Goal: Transaction & Acquisition: Purchase product/service

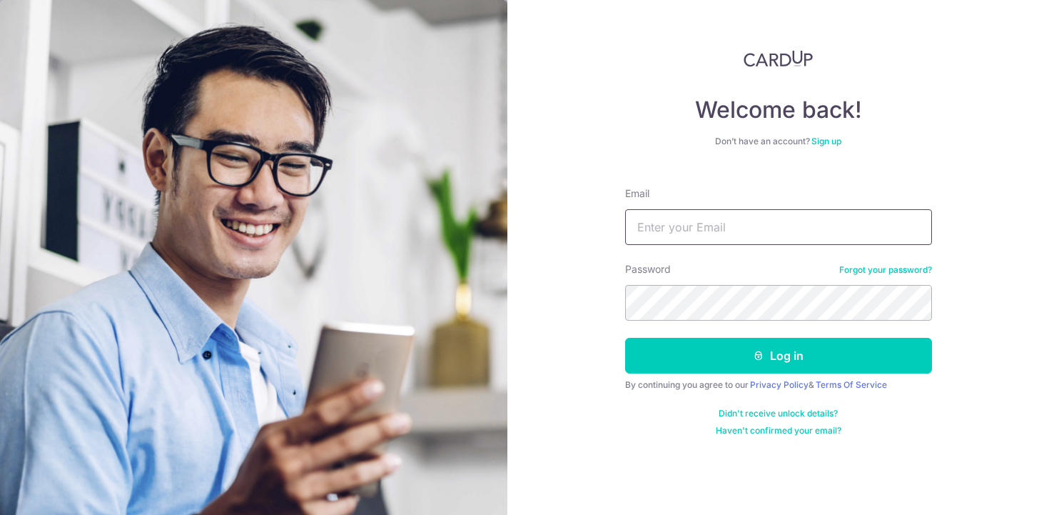
click at [808, 219] on input "Email" at bounding box center [778, 227] width 307 height 36
type input "nataliechoong95@gmail.com"
click at [625, 338] on button "Log in" at bounding box center [778, 356] width 307 height 36
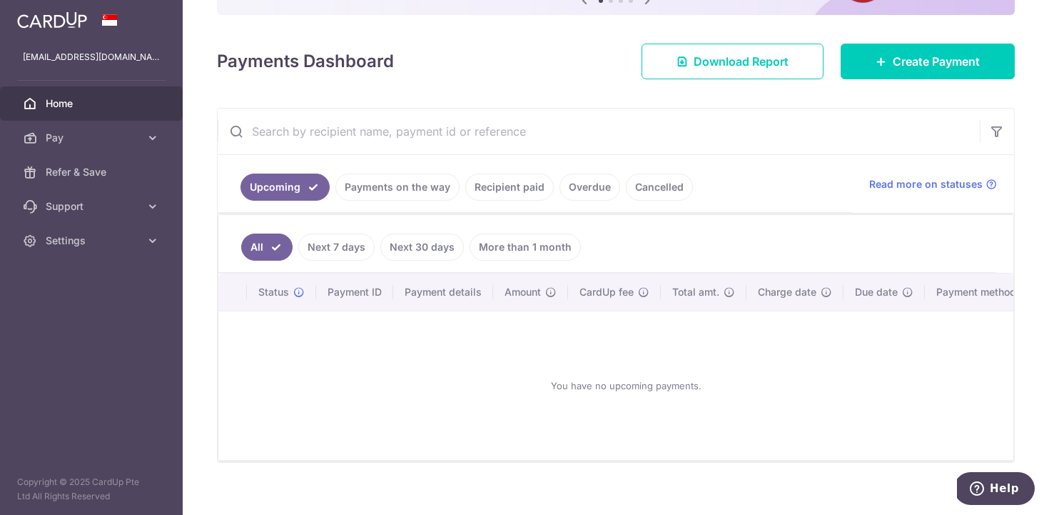
scroll to position [191, 0]
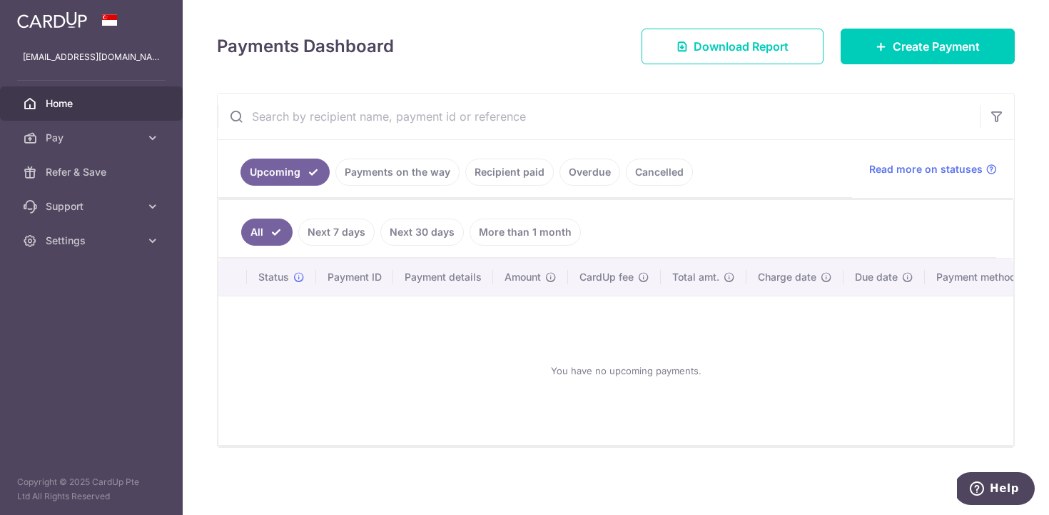
click at [570, 163] on link "Overdue" at bounding box center [589, 171] width 61 height 27
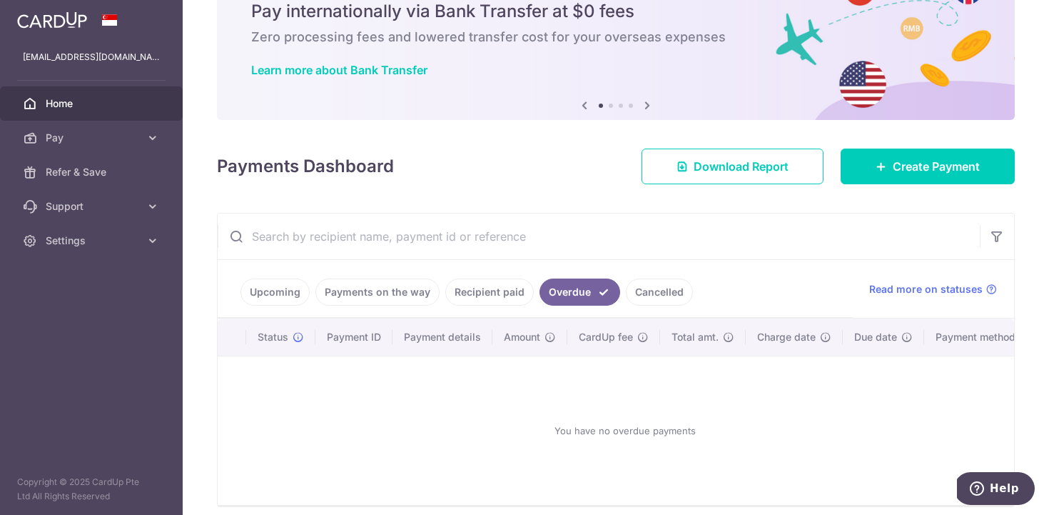
scroll to position [130, 0]
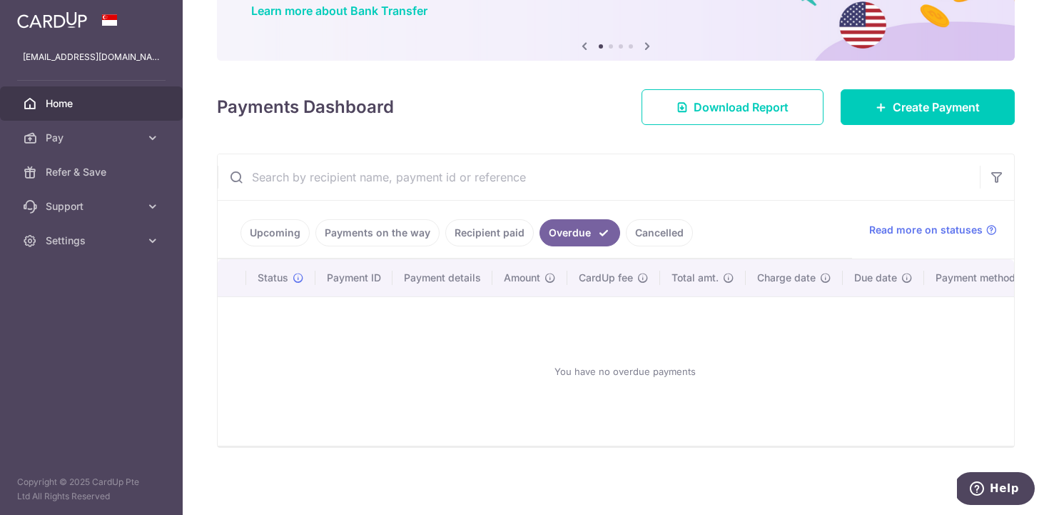
click at [400, 228] on link "Payments on the way" at bounding box center [377, 232] width 124 height 27
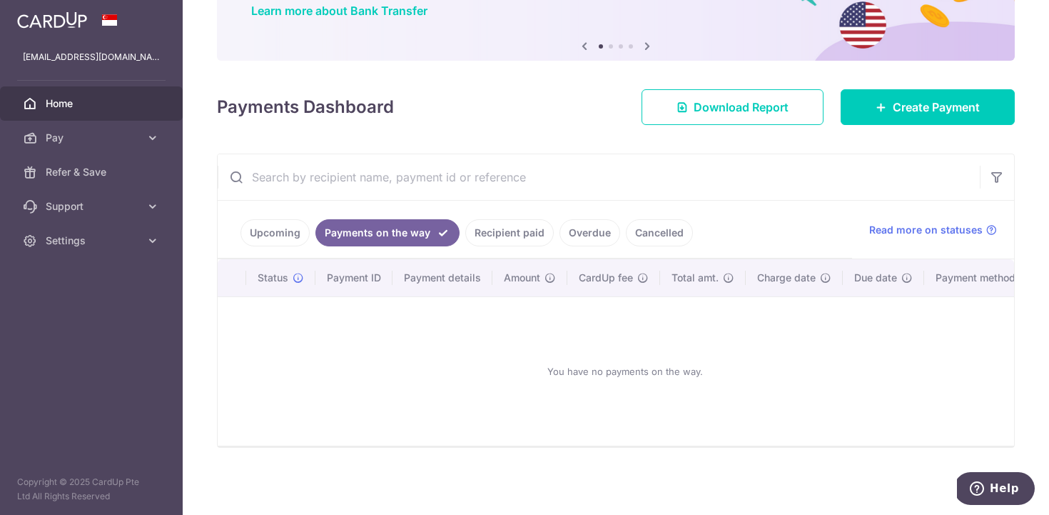
click at [516, 221] on link "Recipient paid" at bounding box center [509, 232] width 88 height 27
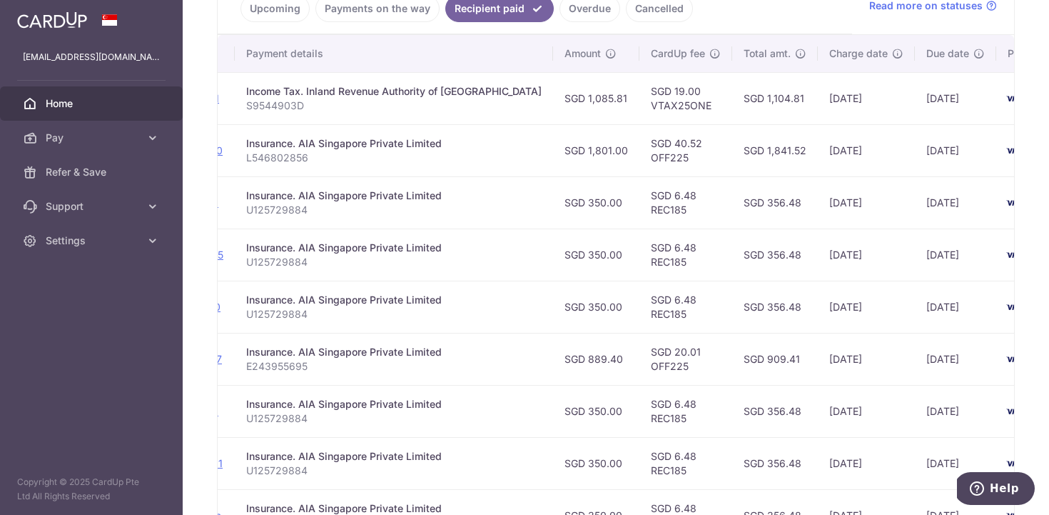
scroll to position [0, 278]
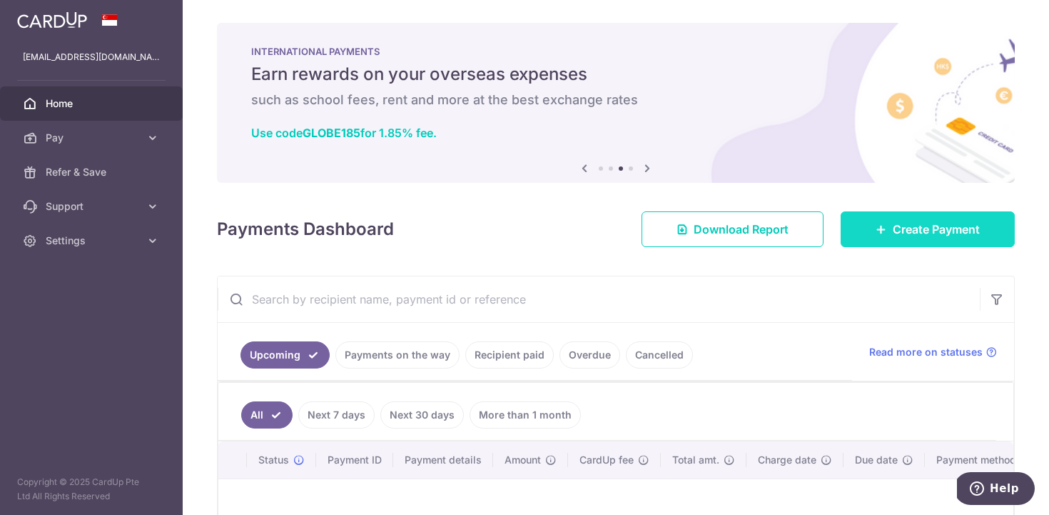
click at [907, 239] on link "Create Payment" at bounding box center [928, 229] width 174 height 36
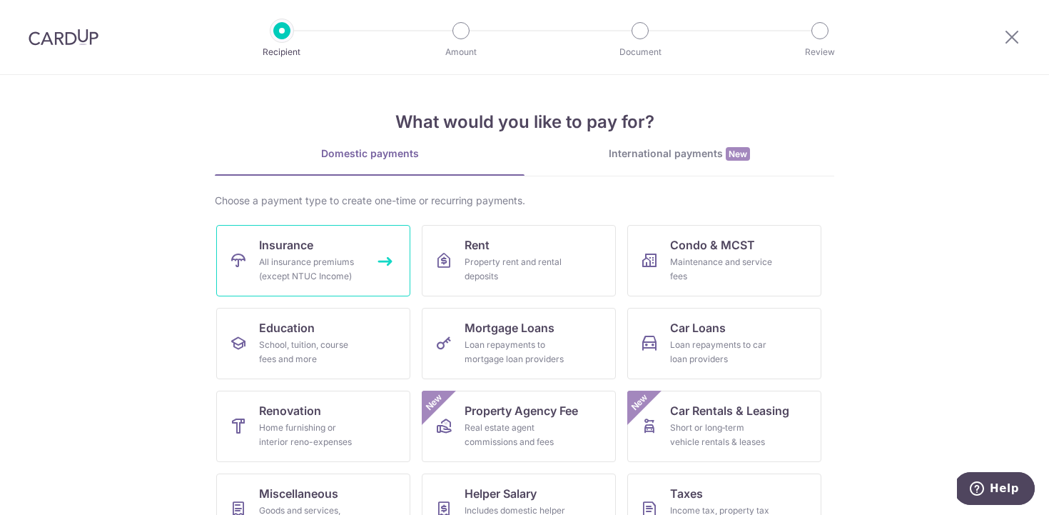
click at [332, 249] on link "Insurance All insurance premiums (except NTUC Income)" at bounding box center [313, 260] width 194 height 71
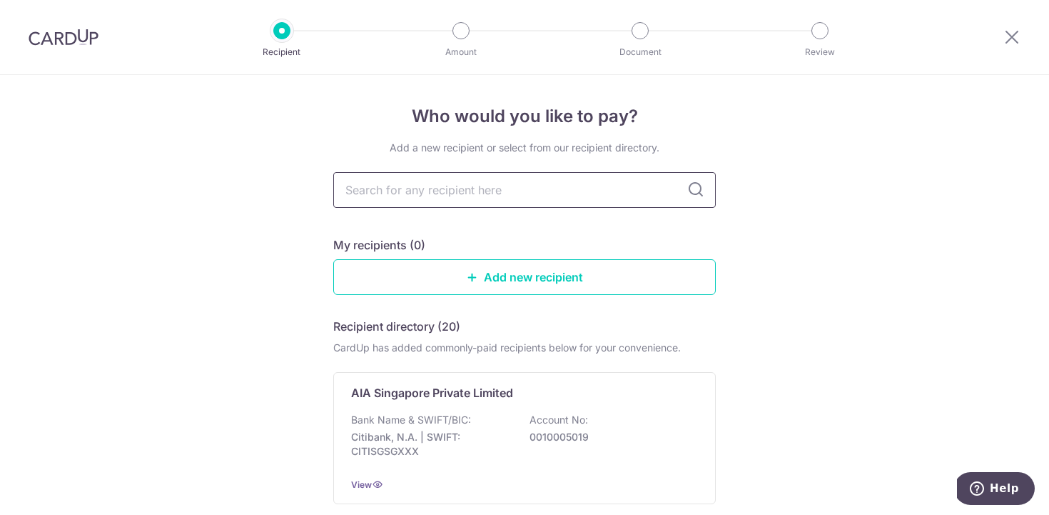
click at [460, 203] on input "text" at bounding box center [524, 190] width 383 height 36
click at [521, 393] on div "AIA Singapore Private Limited" at bounding box center [516, 392] width 330 height 17
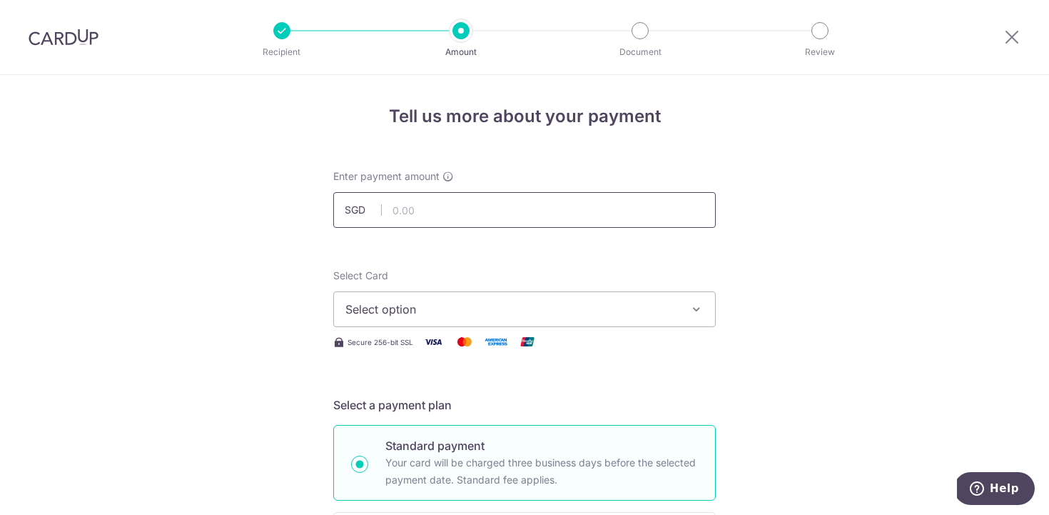
click at [522, 216] on input "text" at bounding box center [524, 210] width 383 height 36
click at [413, 216] on input "350.00" at bounding box center [524, 210] width 383 height 36
type input "600.00"
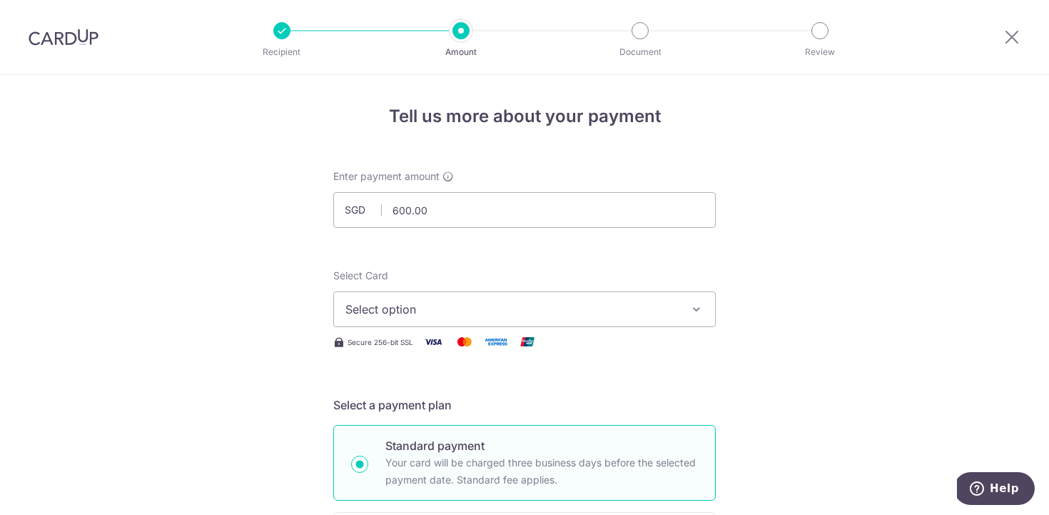
click at [420, 295] on button "Select option" at bounding box center [524, 309] width 383 height 36
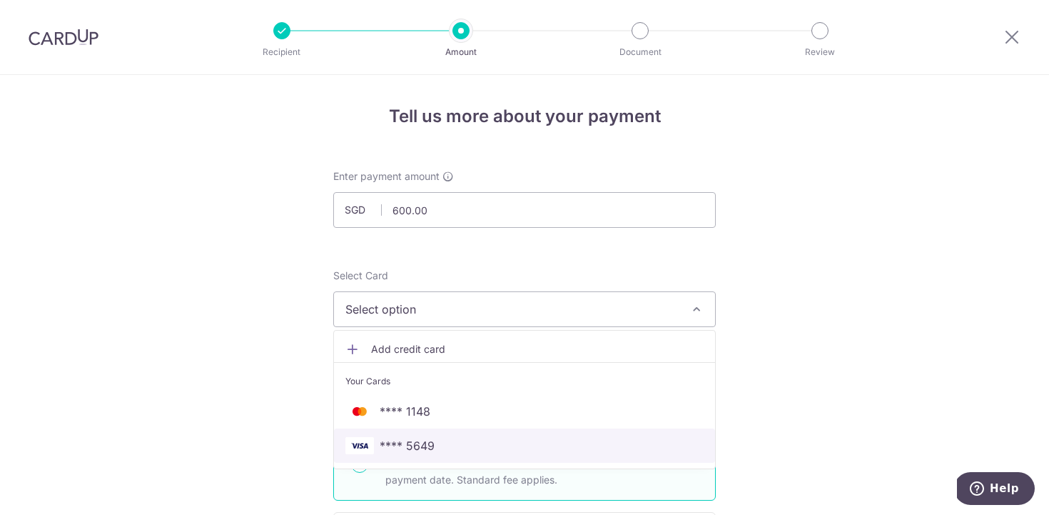
click at [491, 453] on span "**** 5649" at bounding box center [524, 445] width 358 height 17
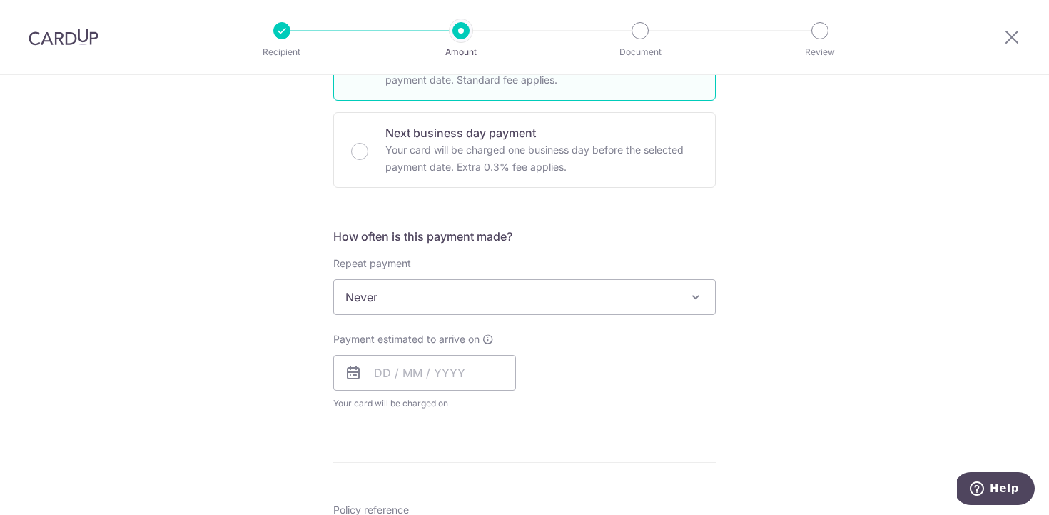
scroll to position [403, 0]
click at [467, 289] on span "Never" at bounding box center [524, 293] width 381 height 34
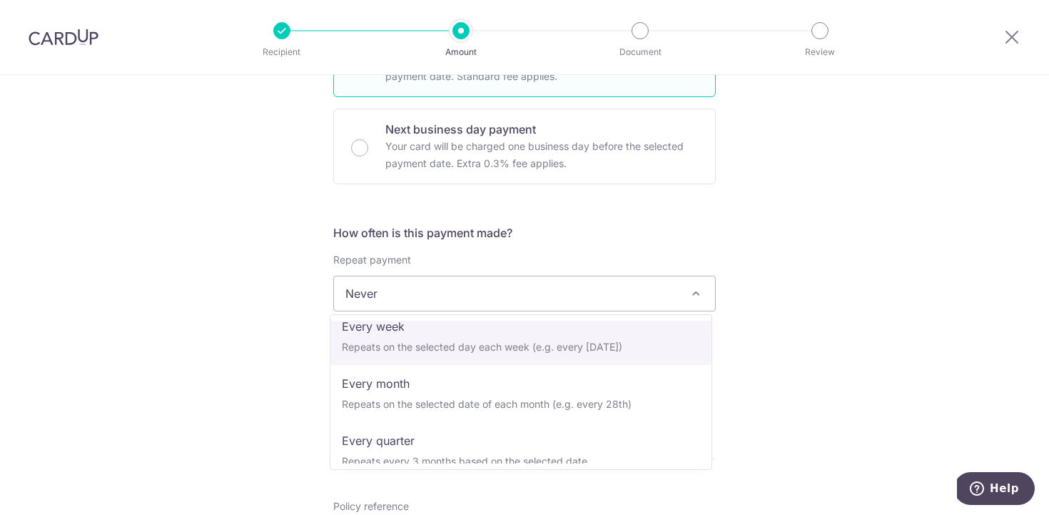
scroll to position [74, 0]
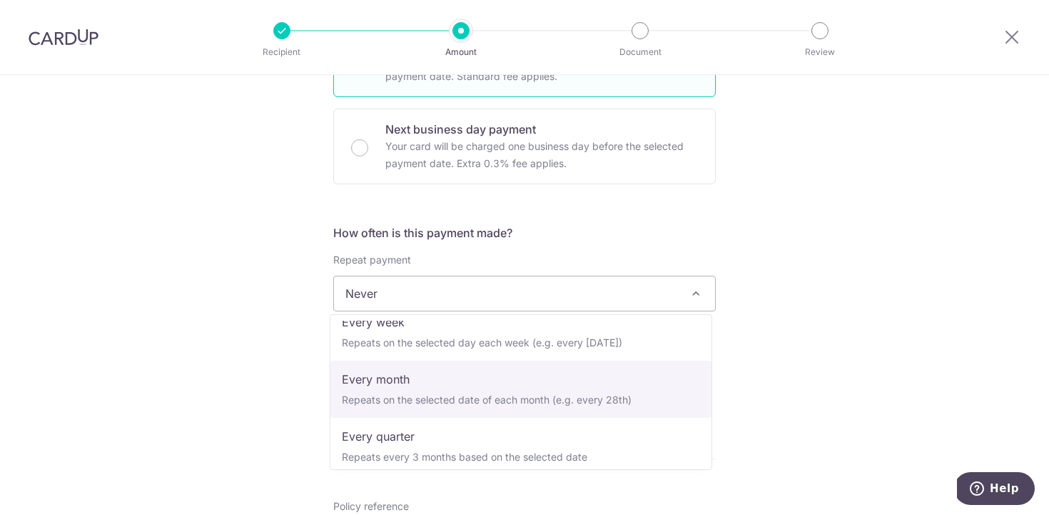
select select "3"
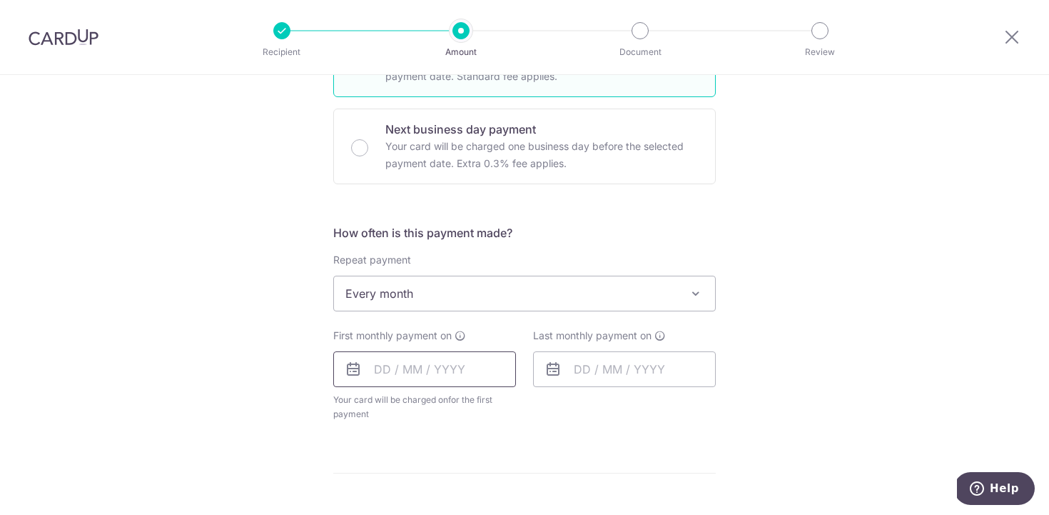
click at [427, 358] on input "text" at bounding box center [424, 369] width 183 height 36
click at [772, 399] on div "Tell us more about your payment Enter payment amount SGD 600.00 600.00 Select C…" at bounding box center [524, 324] width 1049 height 1305
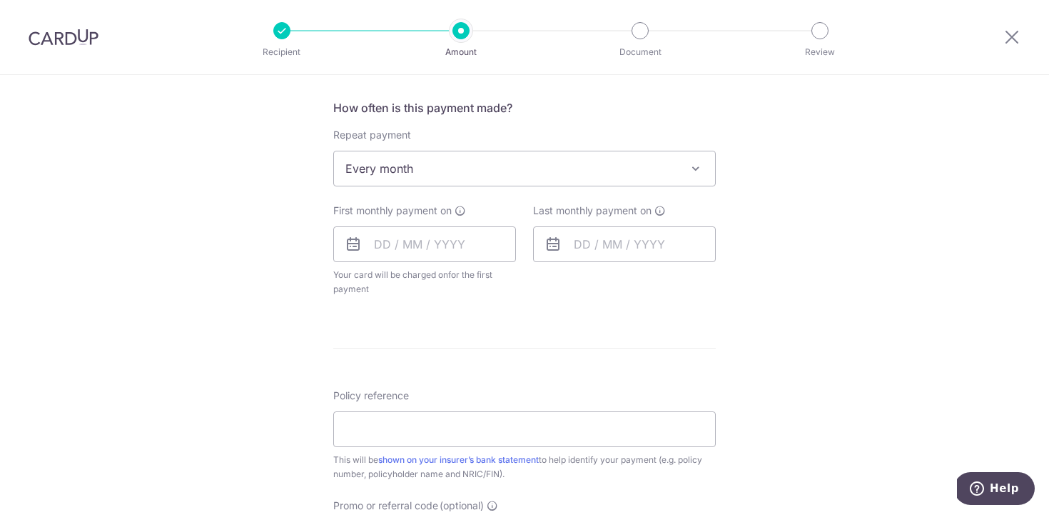
scroll to position [538, 0]
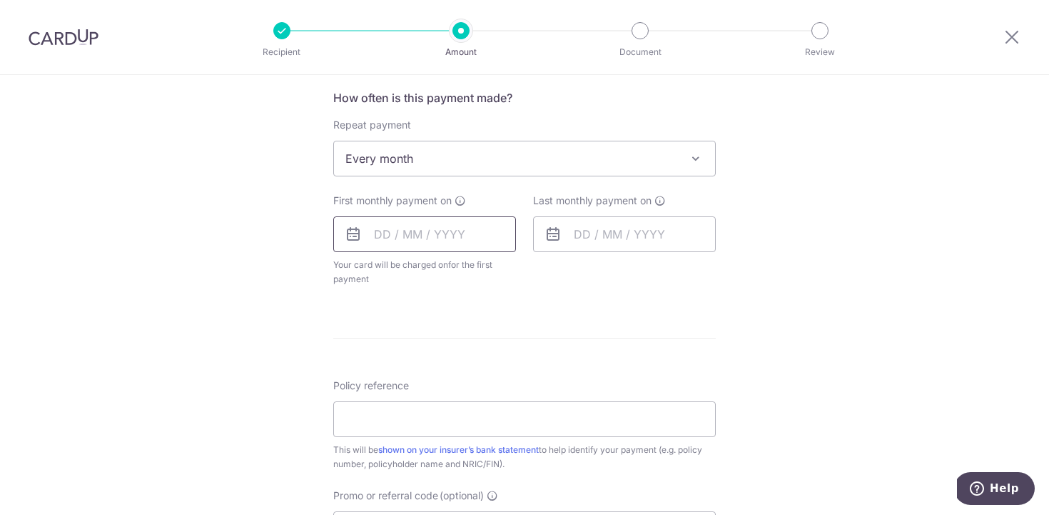
click at [435, 238] on input "text" at bounding box center [424, 234] width 183 height 36
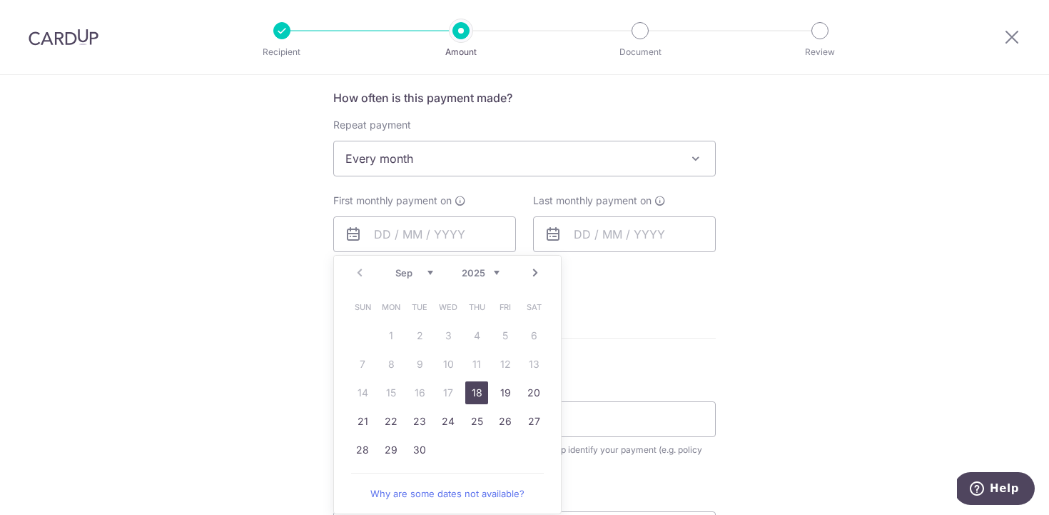
click at [481, 389] on link "18" at bounding box center [476, 392] width 23 height 23
type input "[DATE]"
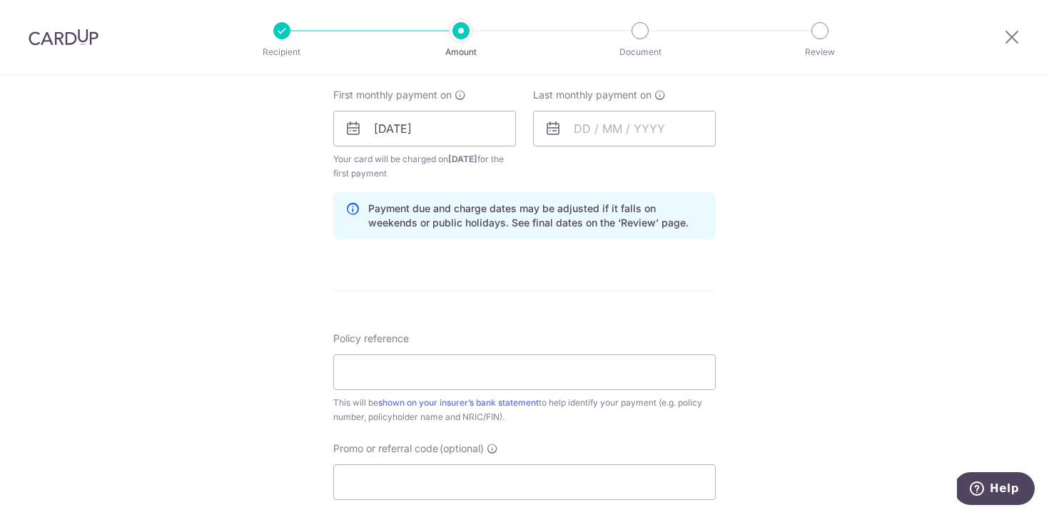
scroll to position [645, 0]
click at [614, 135] on input "text" at bounding box center [624, 127] width 183 height 36
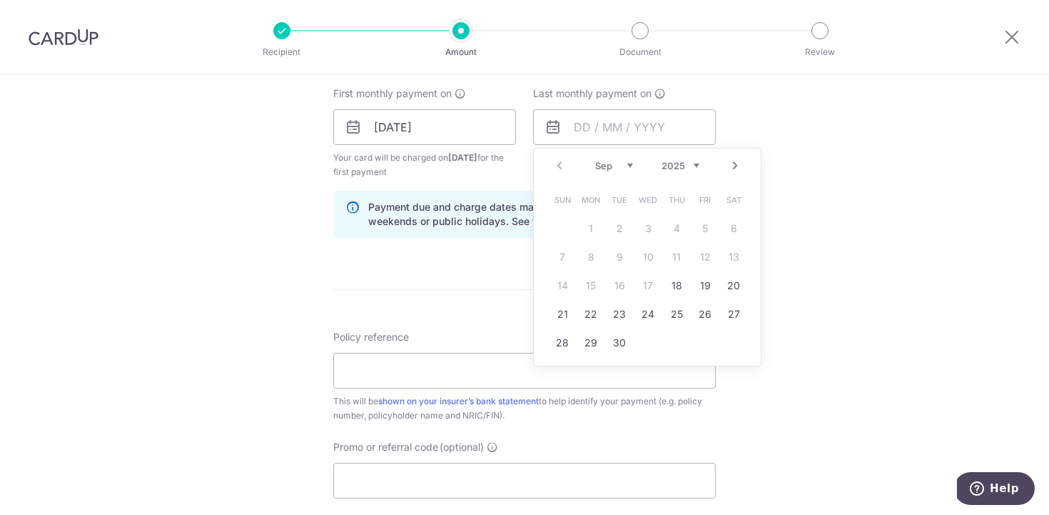
click at [729, 163] on link "Next" at bounding box center [734, 165] width 17 height 17
click at [731, 163] on link "Next" at bounding box center [734, 165] width 17 height 17
click at [728, 174] on div "Prev Next Sep Oct Nov Dec 2025 2026 2027 2028 2029 2030 2031 2032 2033 2034 2035" at bounding box center [647, 165] width 227 height 34
click at [730, 162] on link "Next" at bounding box center [734, 165] width 17 height 17
click at [671, 288] on link "18" at bounding box center [676, 285] width 23 height 23
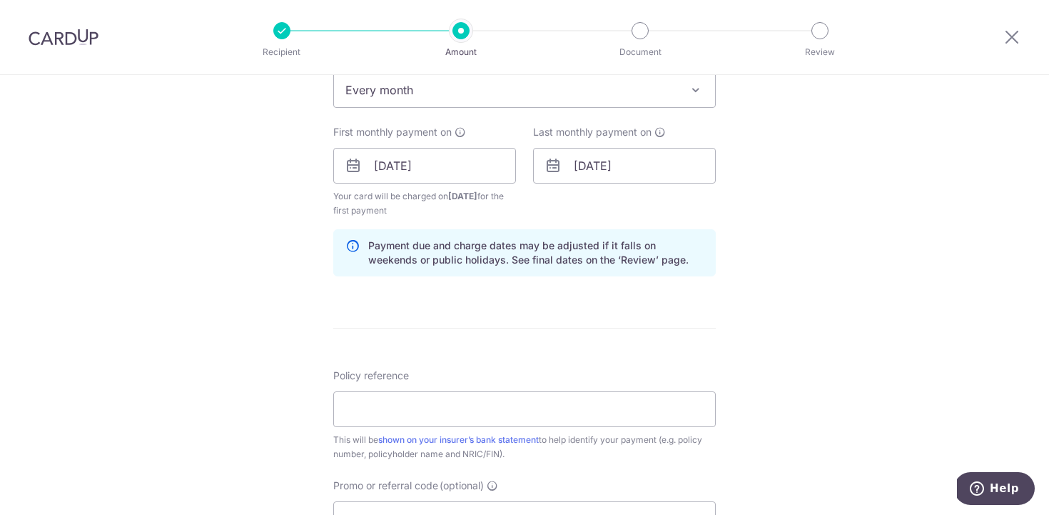
scroll to position [601, 0]
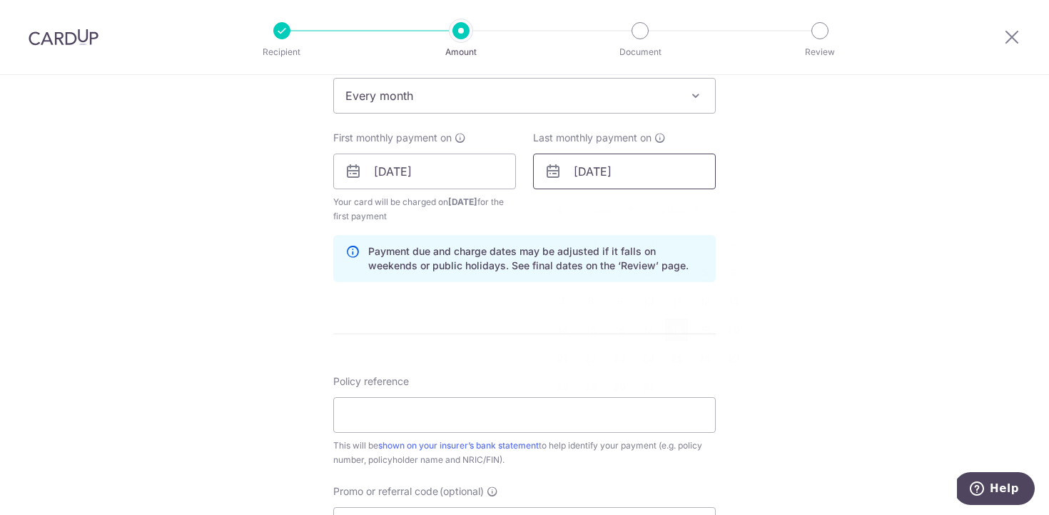
click at [616, 176] on input "18/12/2025" at bounding box center [624, 171] width 183 height 36
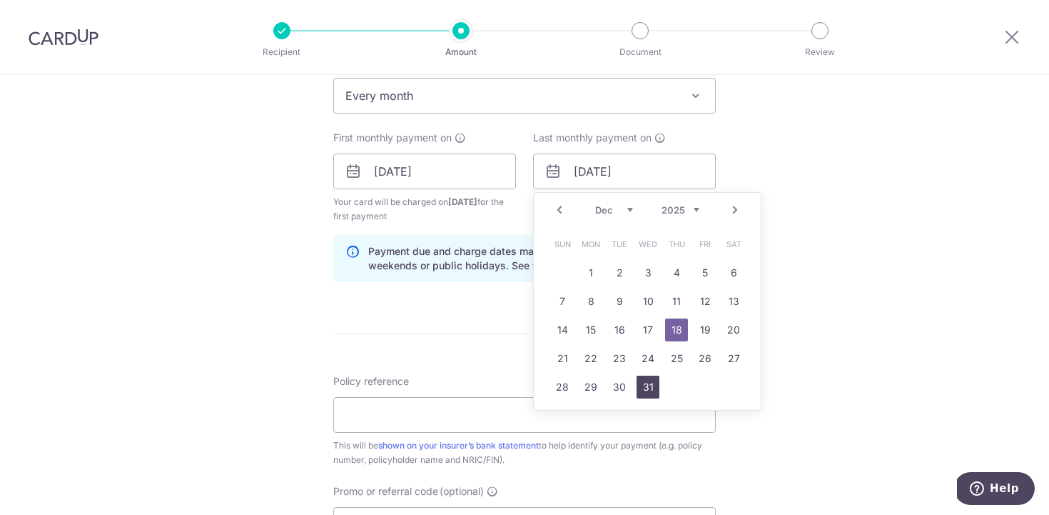
click at [642, 388] on link "31" at bounding box center [648, 386] width 23 height 23
type input "[DATE]"
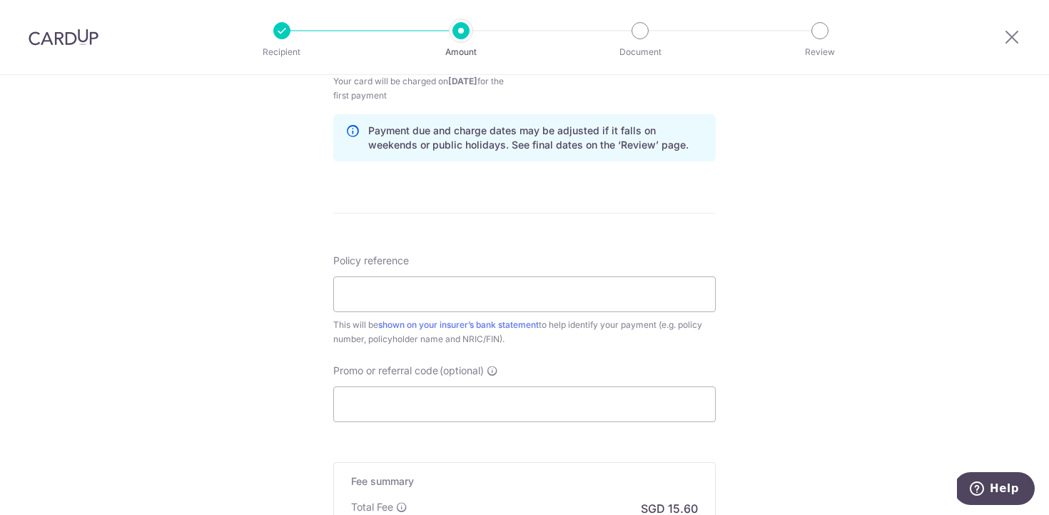
scroll to position [727, 0]
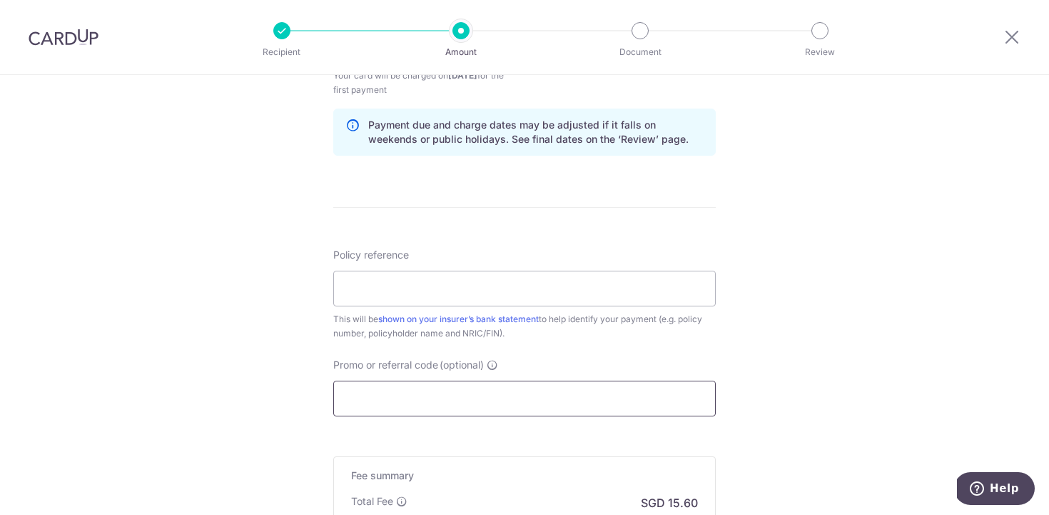
click at [507, 398] on input "Promo or referral code (optional)" at bounding box center [524, 398] width 383 height 36
paste input "3NEWR6"
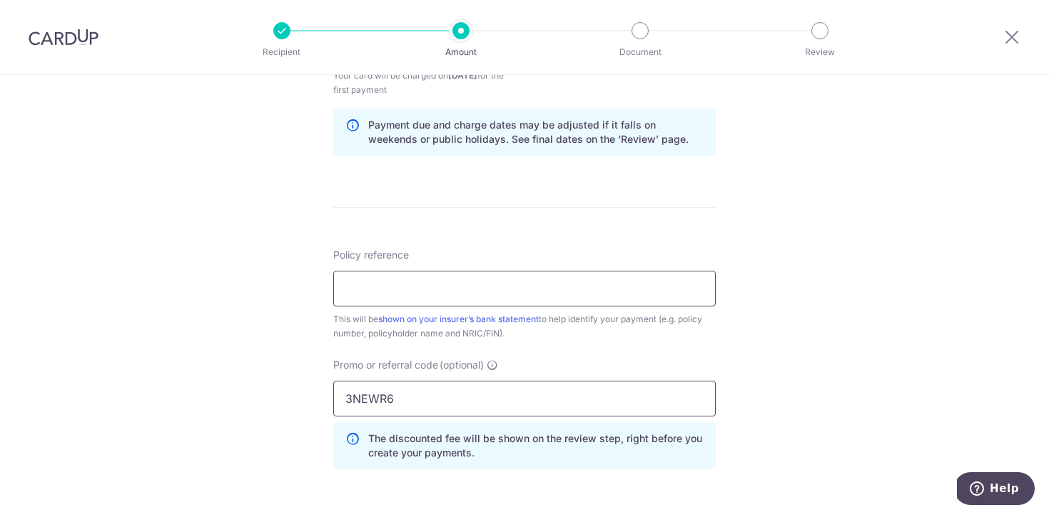
type input "3NEWR6"
click at [475, 291] on input "Policy reference" at bounding box center [524, 288] width 383 height 36
paste input "U127153571"
type input "U127153571"
click at [795, 298] on div "Tell us more about your payment Enter payment amount SGD 600.00 600.00 Select C…" at bounding box center [524, 62] width 1049 height 1428
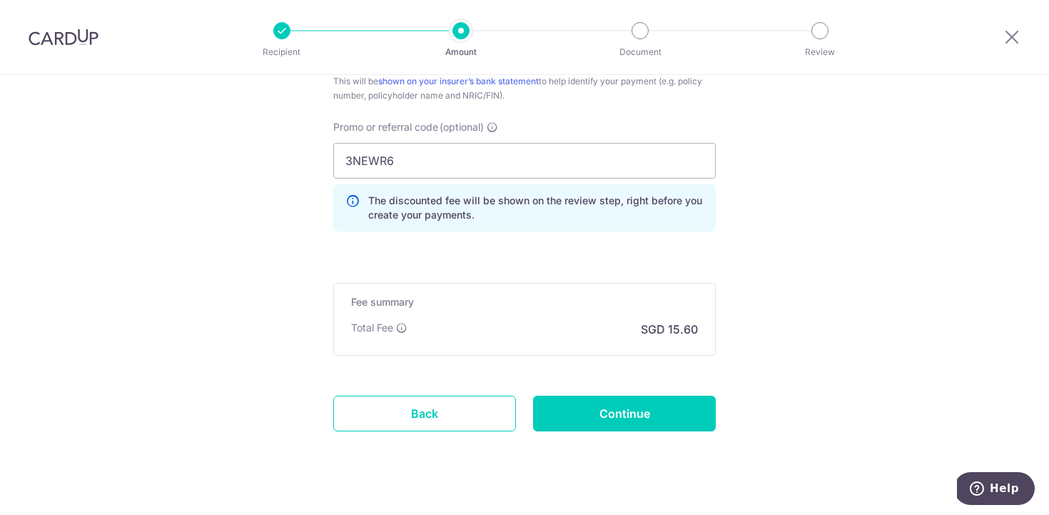
scroll to position [988, 0]
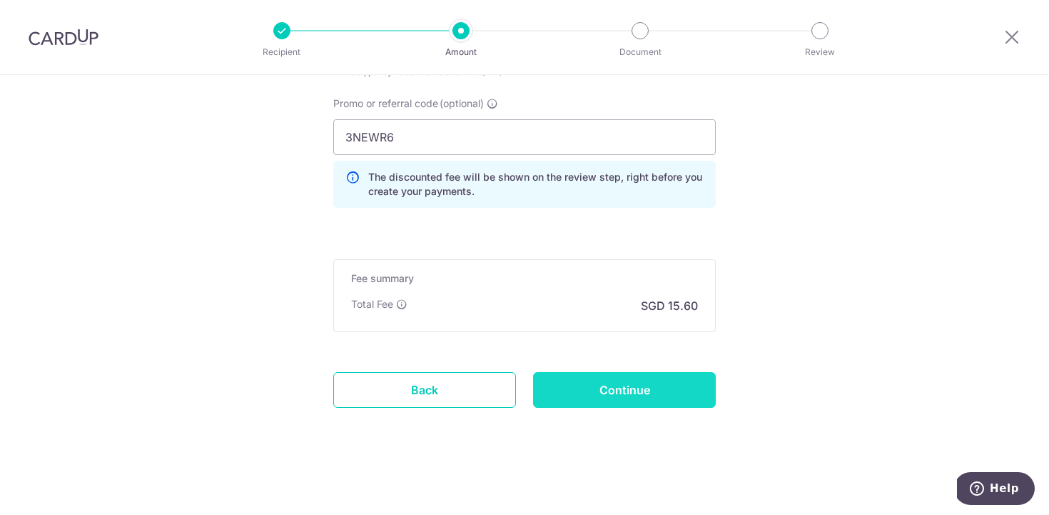
click at [617, 385] on input "Continue" at bounding box center [624, 390] width 183 height 36
type input "Create Schedule"
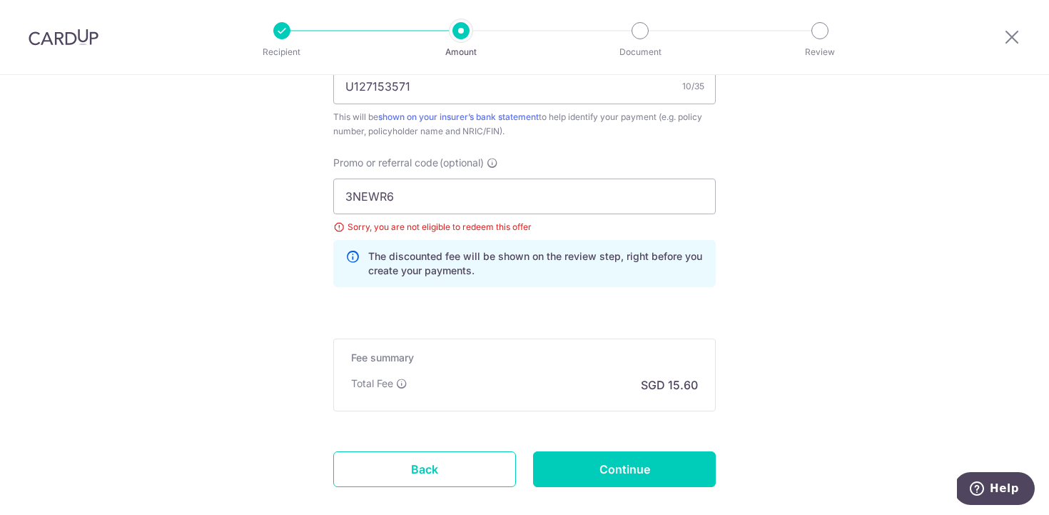
scroll to position [844, 0]
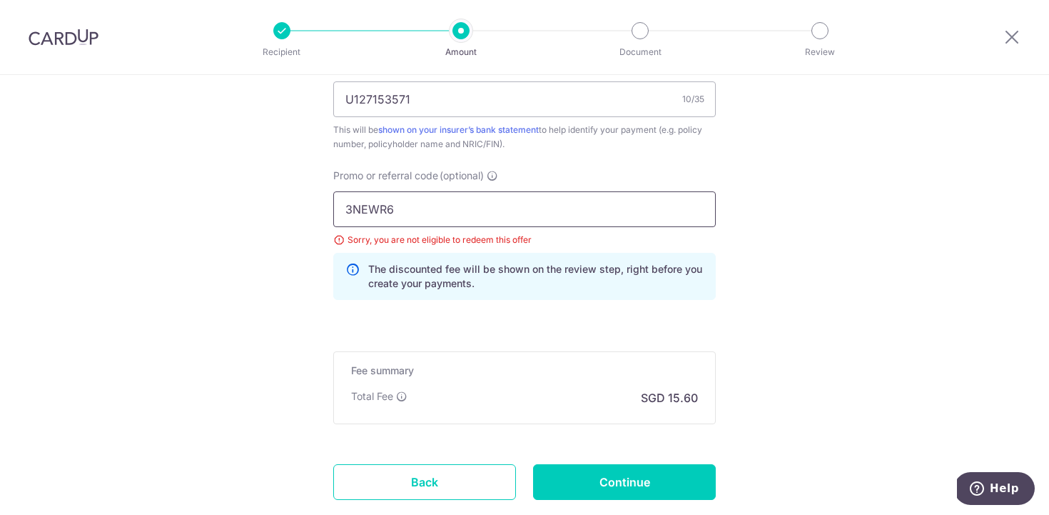
click at [418, 218] on input "3NEWR6" at bounding box center [524, 209] width 383 height 36
click at [415, 210] on input "3NEWR6" at bounding box center [524, 209] width 383 height 36
click at [594, 490] on input "Continue" at bounding box center [624, 482] width 183 height 36
type input "Update Schedule"
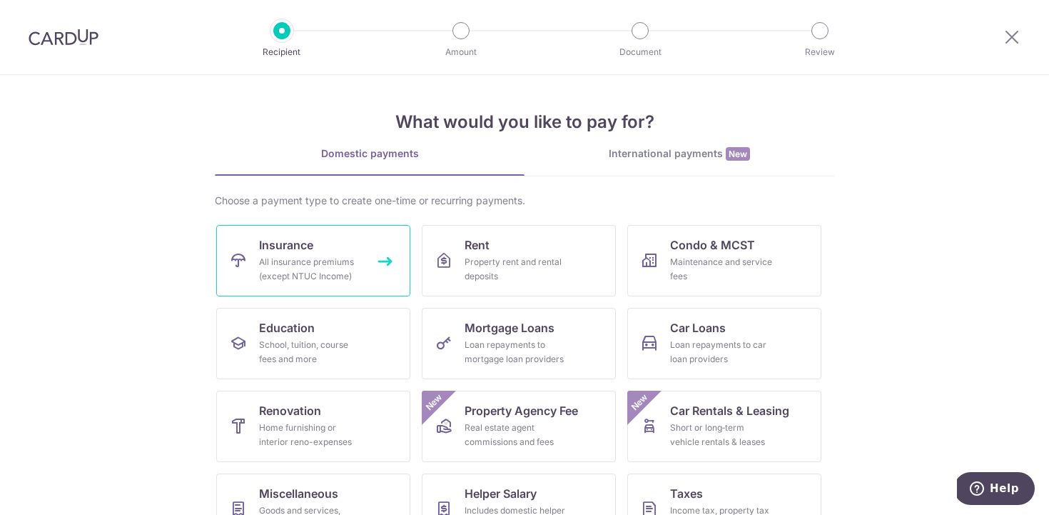
click at [304, 239] on span "Insurance" at bounding box center [286, 244] width 54 height 17
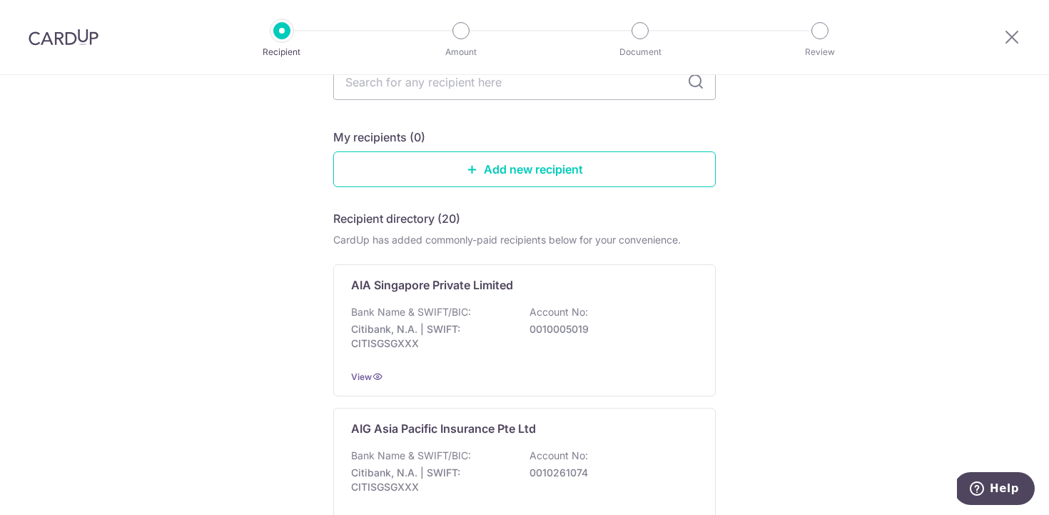
scroll to position [112, 0]
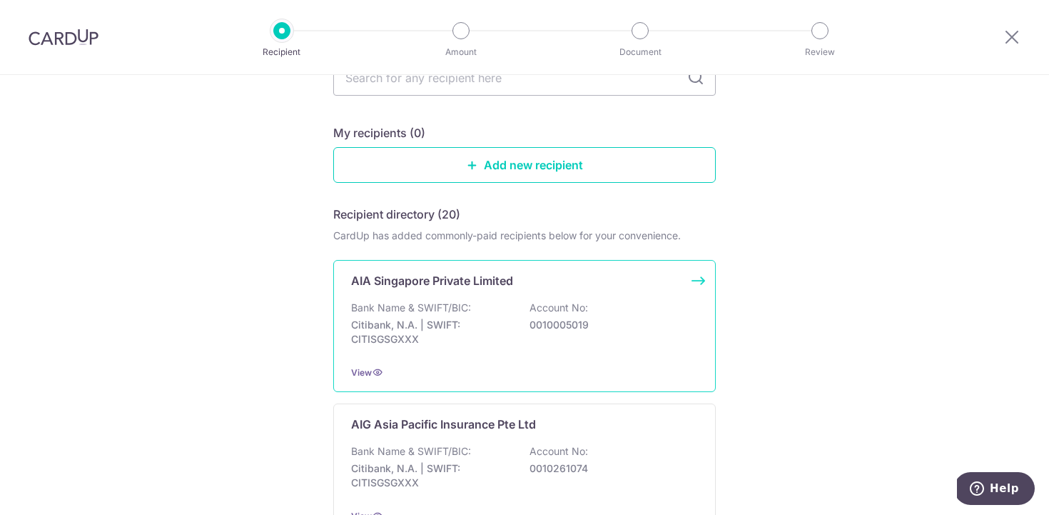
click at [530, 320] on p "0010005019" at bounding box center [610, 325] width 160 height 14
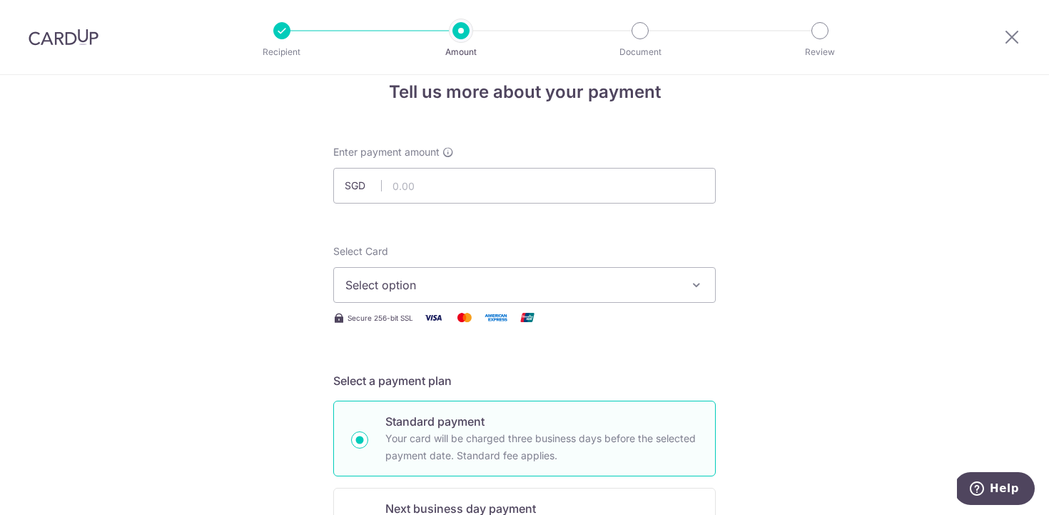
scroll to position [25, 0]
click at [476, 191] on input "text" at bounding box center [524, 185] width 383 height 36
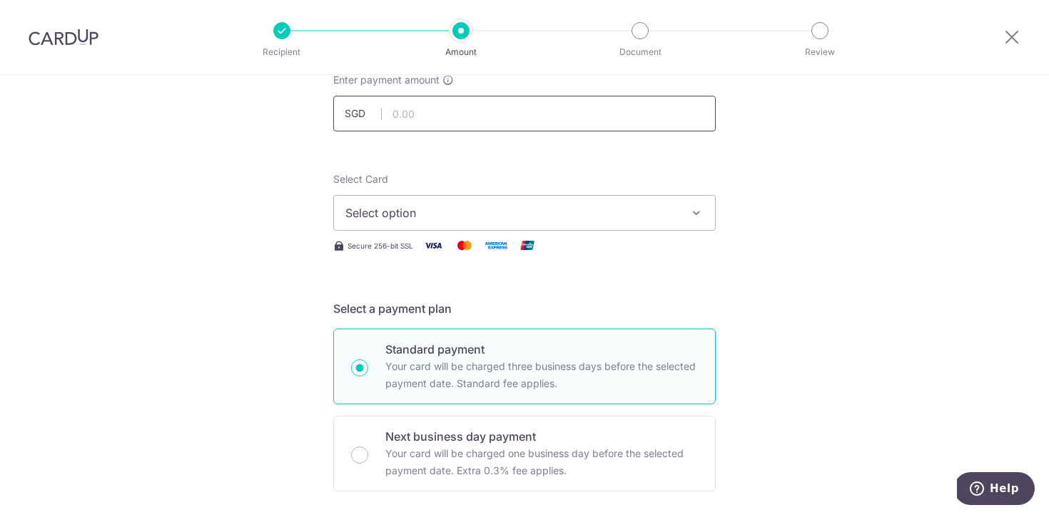
scroll to position [98, 0]
type input "600.00"
click at [583, 198] on button "Select option" at bounding box center [524, 211] width 383 height 36
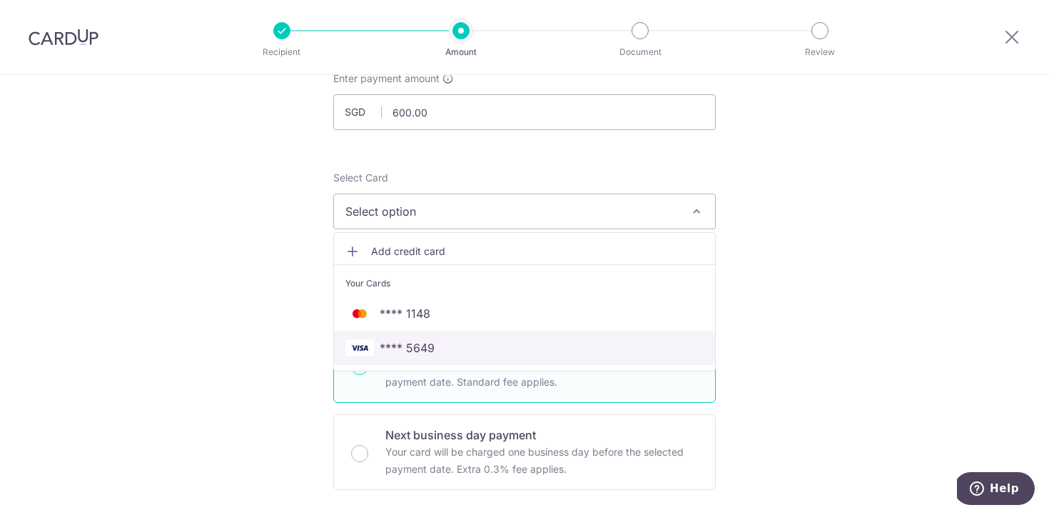
click at [454, 342] on span "**** 5649" at bounding box center [524, 347] width 358 height 17
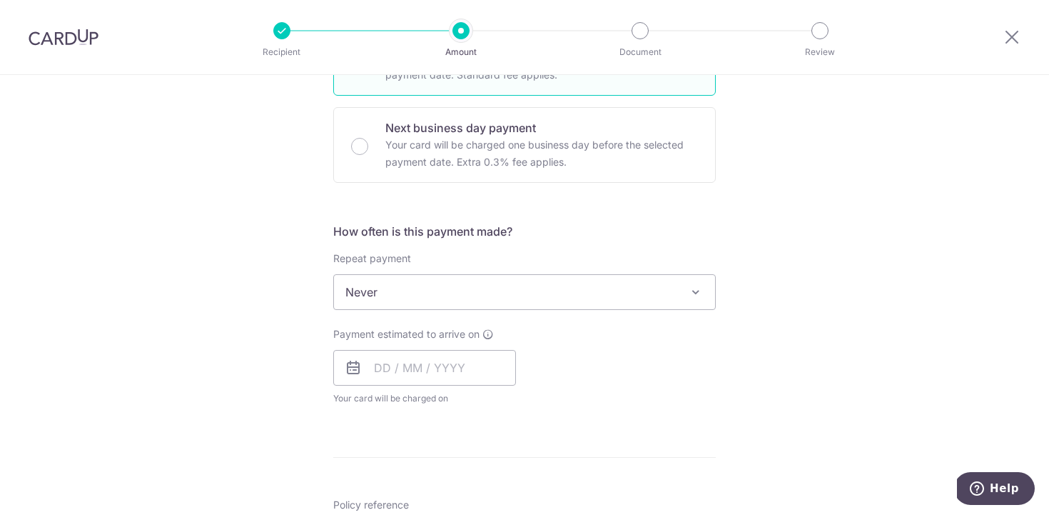
scroll to position [406, 0]
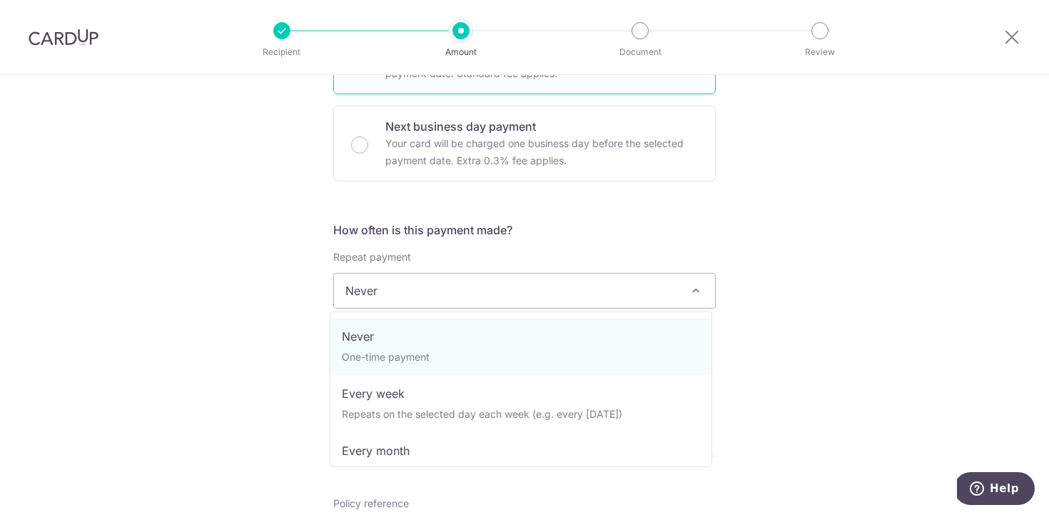
click at [452, 275] on span "Never" at bounding box center [524, 290] width 381 height 34
select select "3"
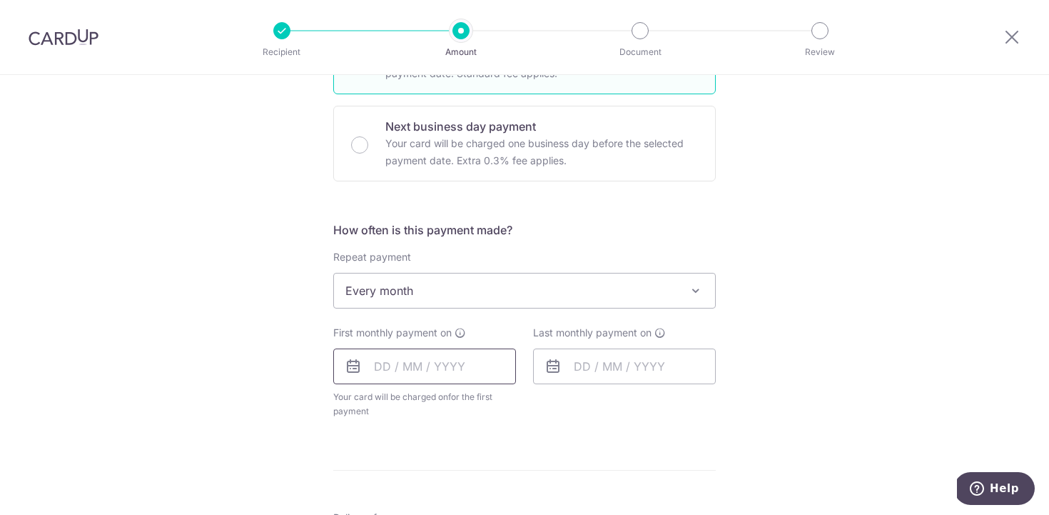
click at [435, 358] on input "text" at bounding box center [424, 366] width 183 height 36
click at [649, 422] on div "How often is this payment made? Repeat payment Never Every week Every month Eve…" at bounding box center [524, 325] width 383 height 208
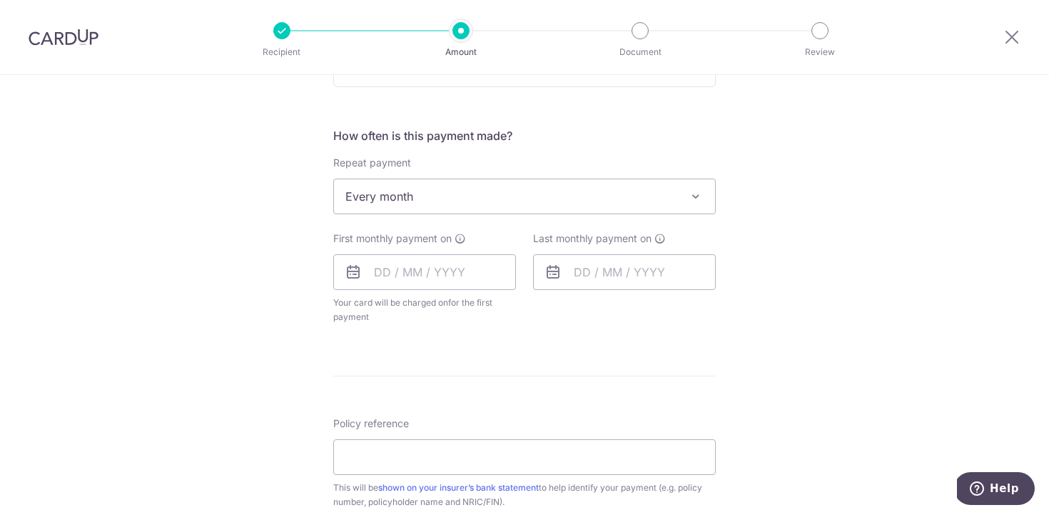
scroll to position [513, 0]
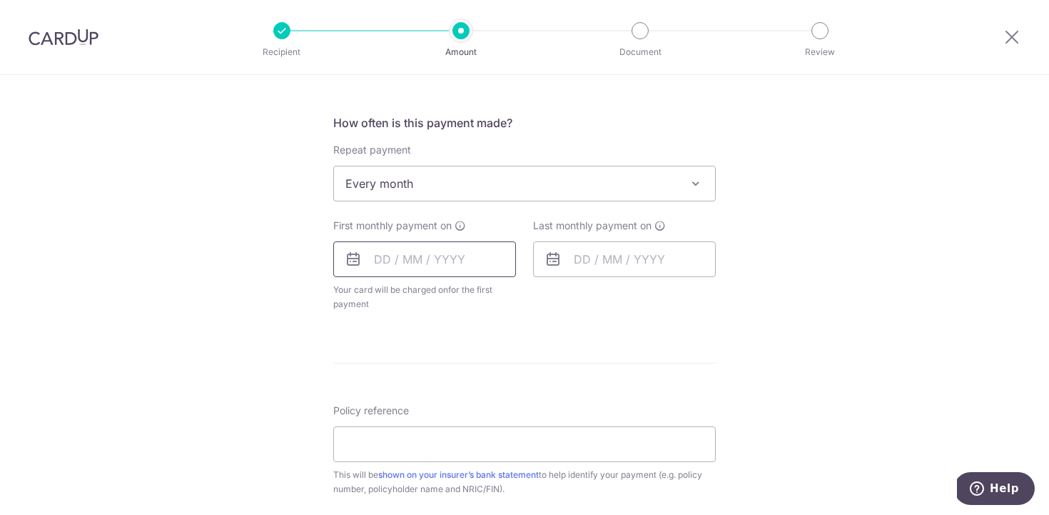
click at [423, 256] on input "text" at bounding box center [424, 259] width 183 height 36
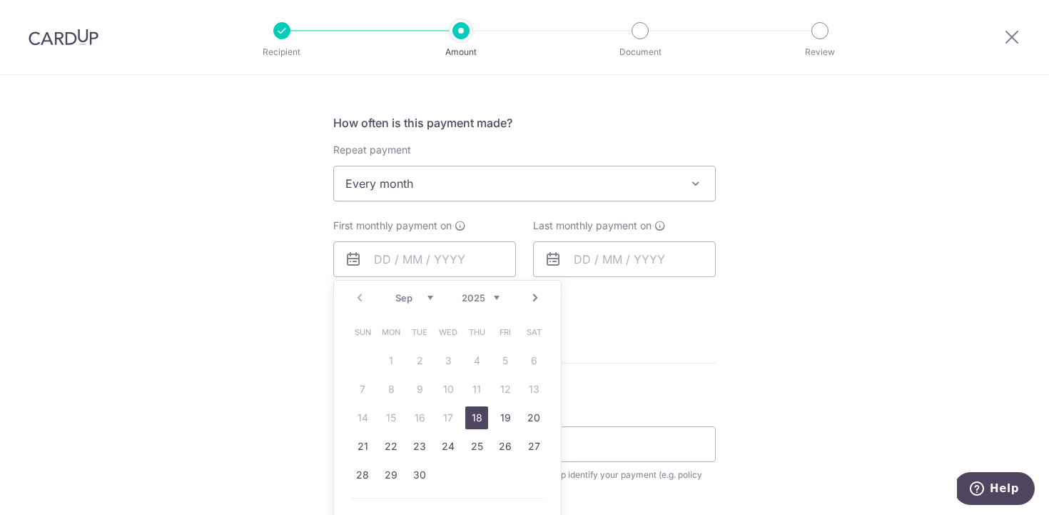
click at [480, 414] on link "18" at bounding box center [476, 417] width 23 height 23
type input "18/09/2025"
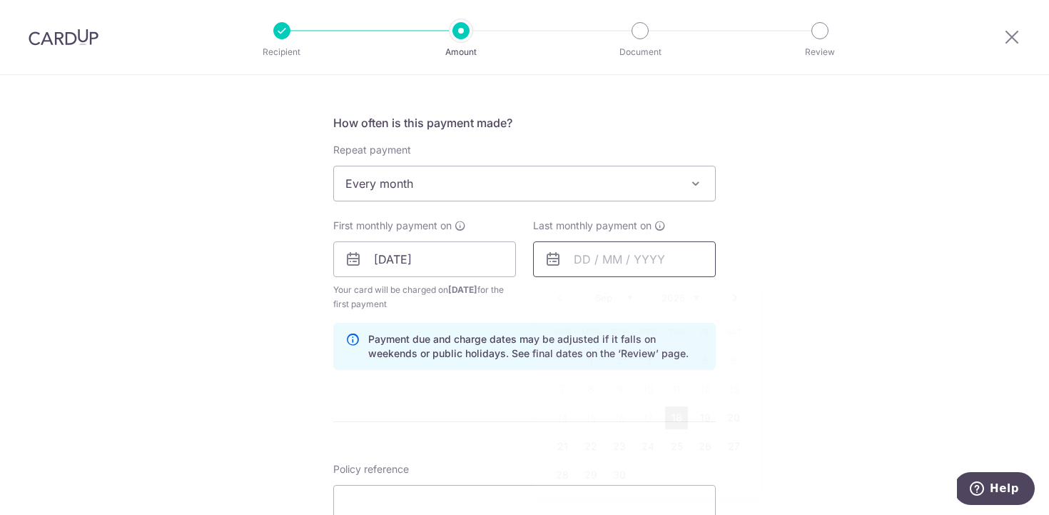
click at [575, 253] on input "text" at bounding box center [624, 259] width 183 height 36
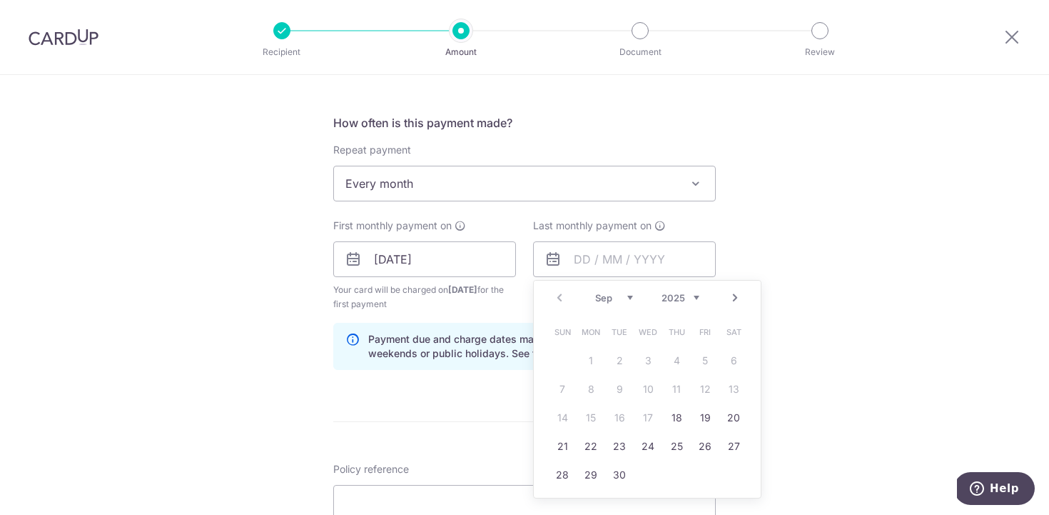
click at [726, 304] on link "Next" at bounding box center [734, 297] width 17 height 17
click at [642, 467] on link "31" at bounding box center [648, 474] width 23 height 23
type input "31/12/2025"
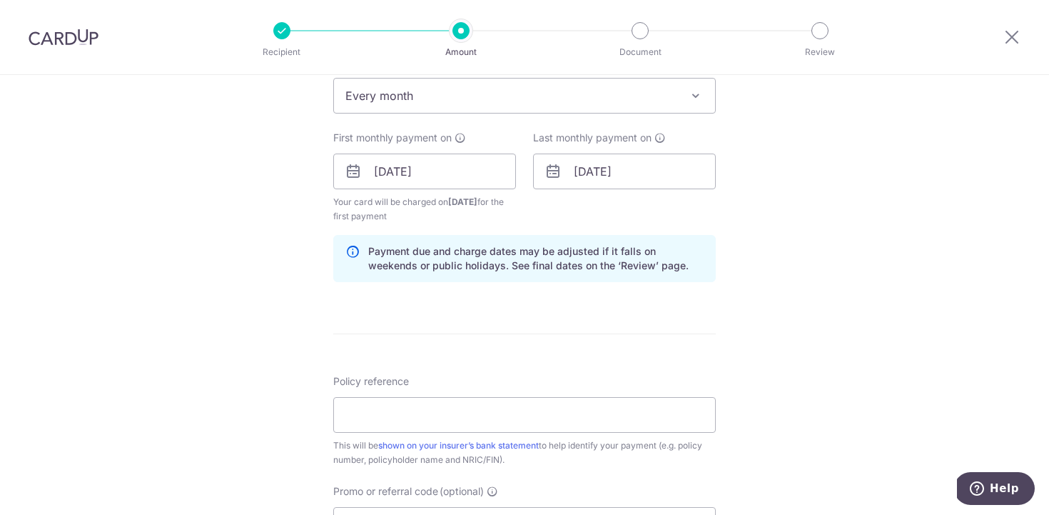
scroll to position [612, 0]
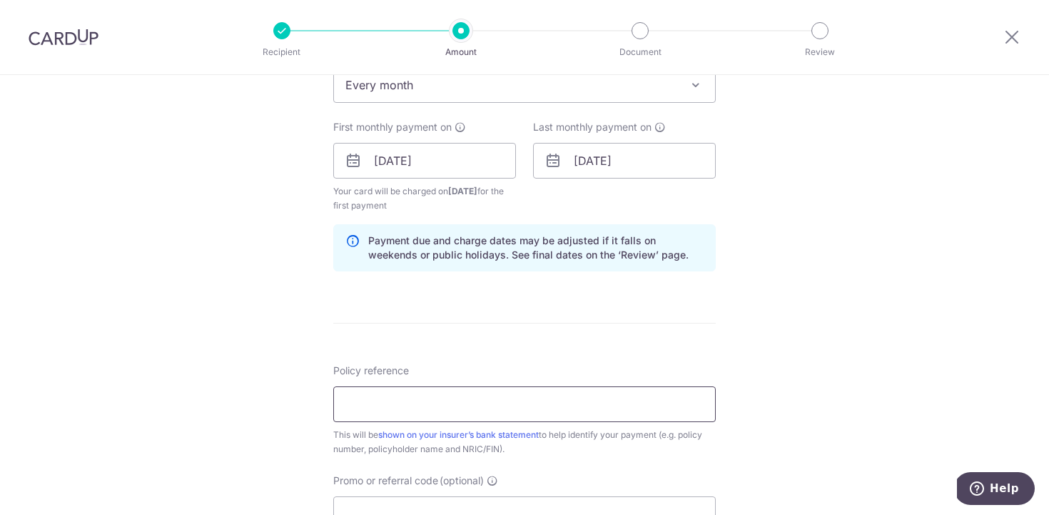
click at [600, 401] on input "Policy reference" at bounding box center [524, 404] width 383 height 36
paste input "U127153571"
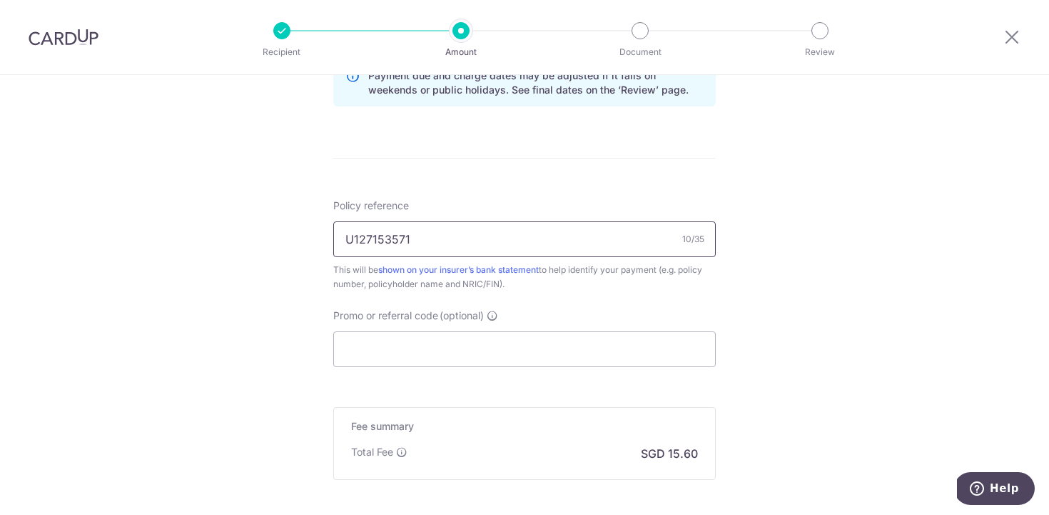
scroll to position [777, 0]
type input "U127153571"
click at [555, 351] on input "Promo or referral code (optional)" at bounding box center [524, 348] width 383 height 36
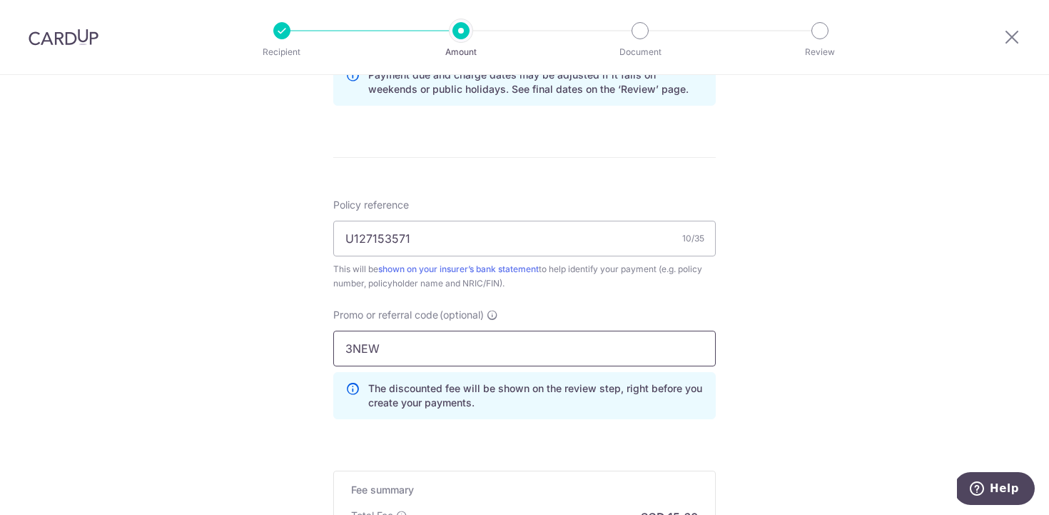
click at [555, 351] on input "3NEW" at bounding box center [524, 348] width 383 height 36
click at [555, 351] on input "3NEWR6" at bounding box center [524, 348] width 383 height 36
type input "3NEWR6"
click button "Add Card" at bounding box center [0, 0] width 0 height 0
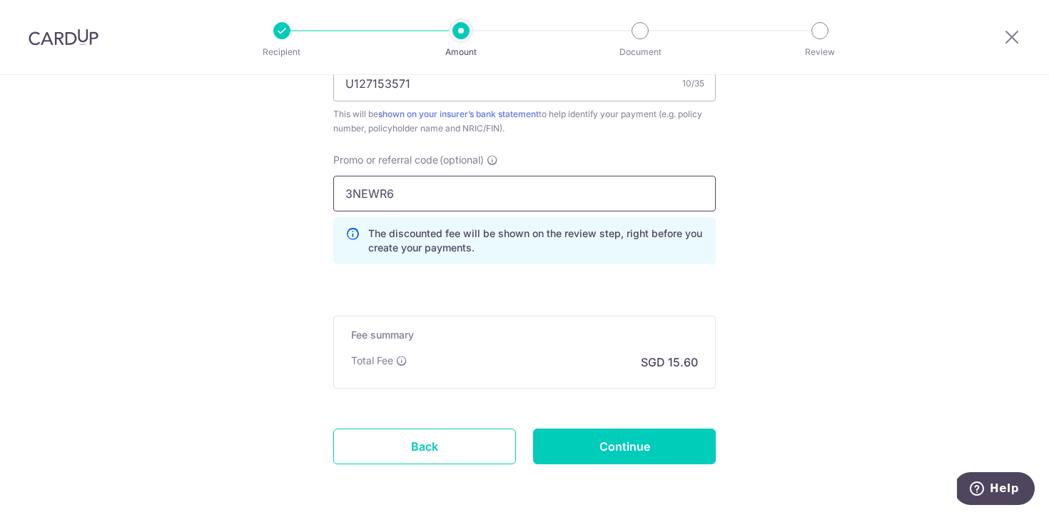
scroll to position [960, 0]
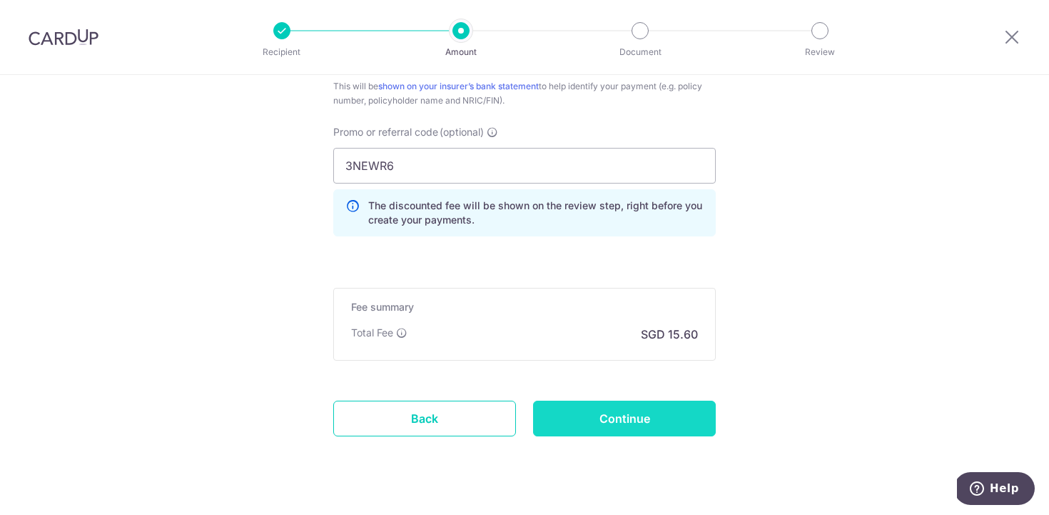
click at [632, 420] on input "Continue" at bounding box center [624, 418] width 183 height 36
type input "Create Schedule"
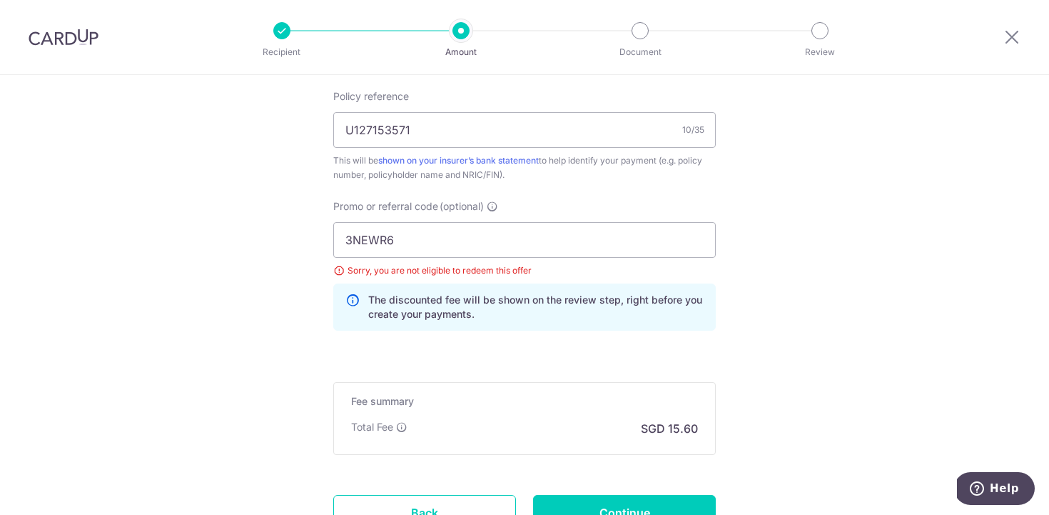
scroll to position [808, 0]
